Goal: Task Accomplishment & Management: Manage account settings

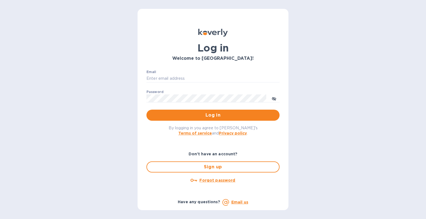
type input "octavio@vineproimports.com"
click at [230, 119] on button "Log in" at bounding box center [212, 115] width 133 height 11
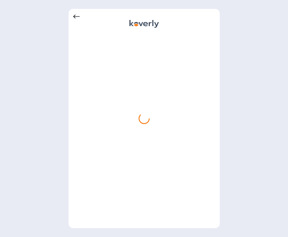
click at [253, 155] on div at bounding box center [144, 118] width 288 height 237
